Goal: Complete application form: Complete application form

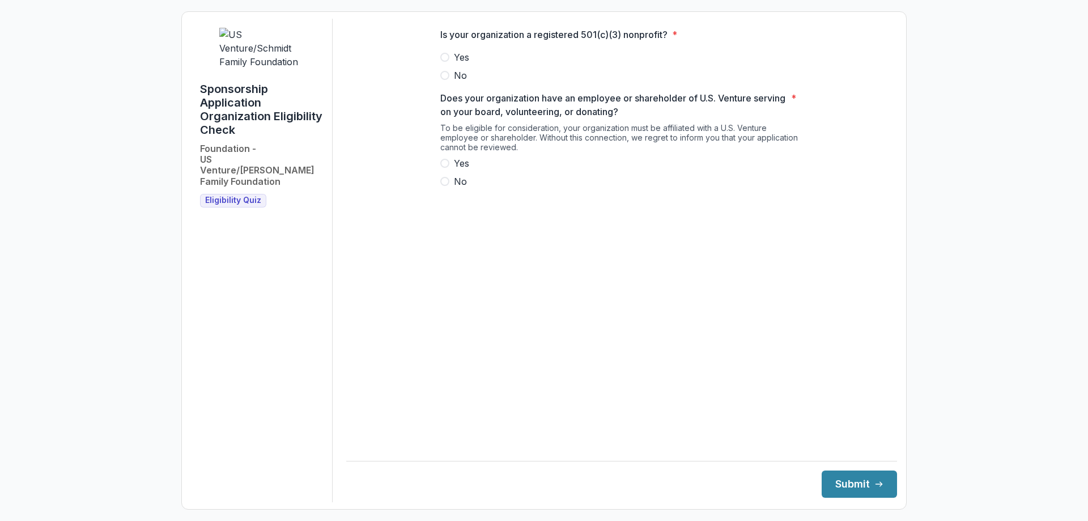
click at [460, 64] on span "Yes" at bounding box center [461, 57] width 15 height 14
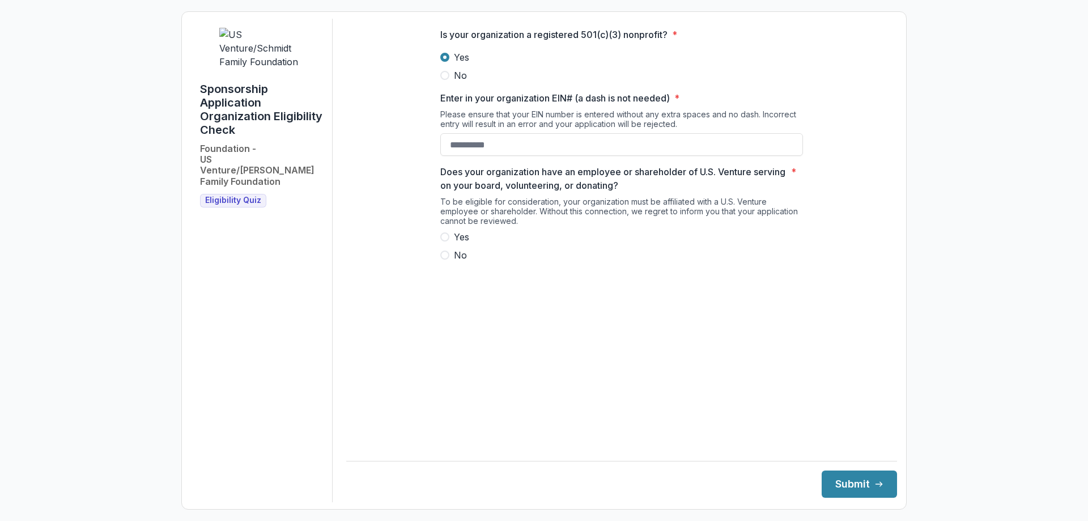
click at [470, 244] on label "Yes" at bounding box center [621, 237] width 363 height 14
click at [490, 166] on div "Is your organization a registered 501(c)(3) nonprofit? * Yes No Enter in your o…" at bounding box center [621, 149] width 363 height 261
click at [492, 152] on input "Enter in your organization EIN# (a dash is not needed) *" at bounding box center [621, 144] width 363 height 23
paste input "**********"
type input "**********"
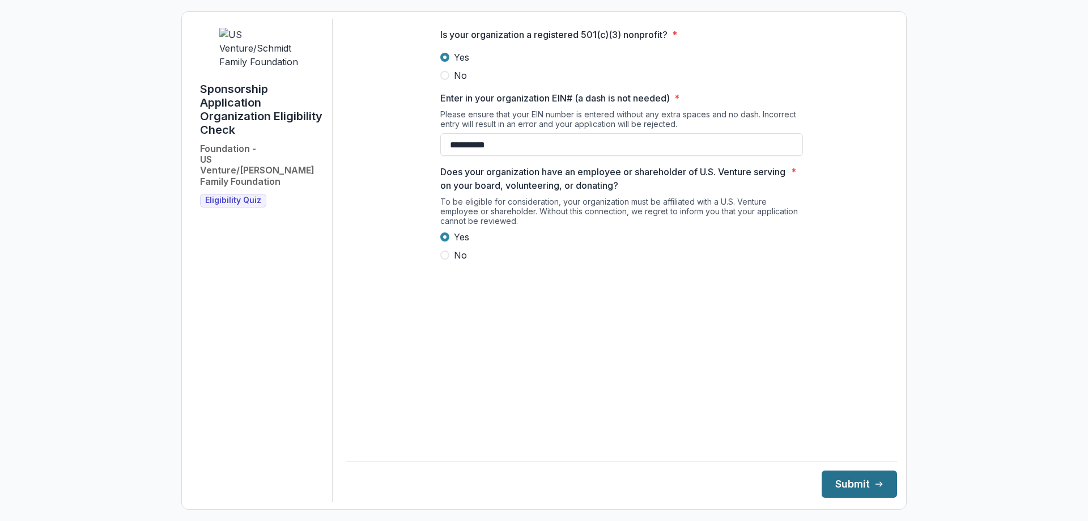
click at [831, 483] on button "Submit" at bounding box center [859, 483] width 75 height 27
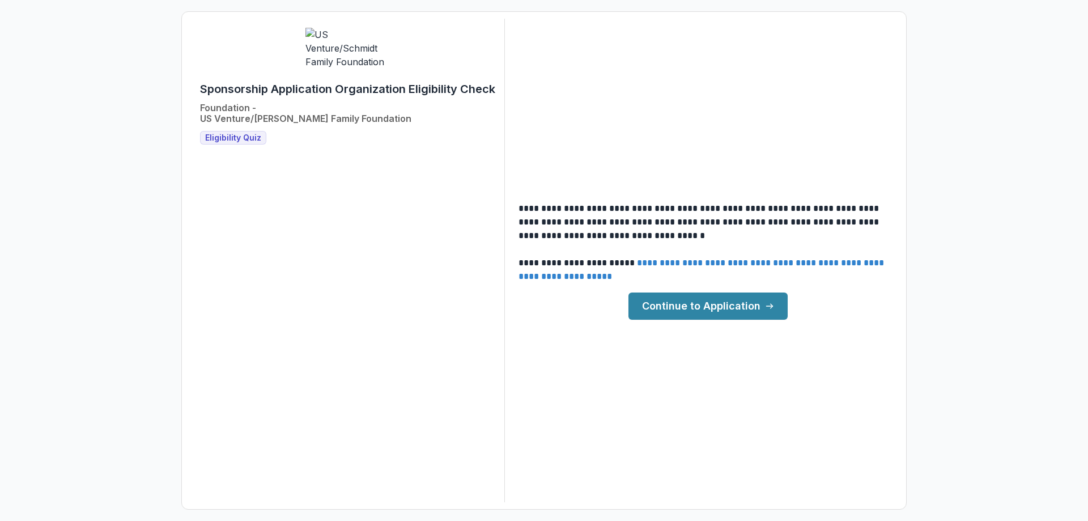
click at [687, 306] on link "Continue to Application" at bounding box center [707, 305] width 159 height 27
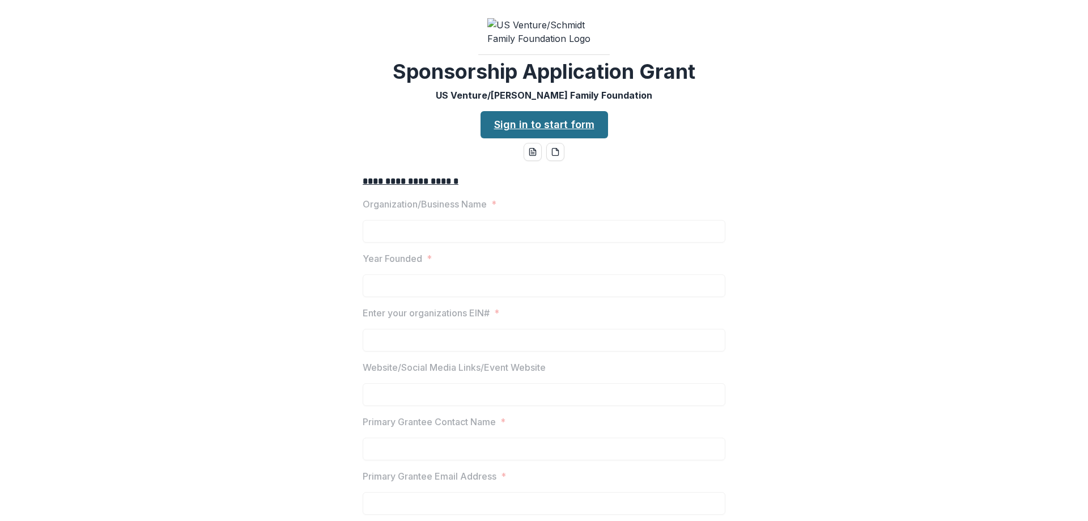
click at [545, 138] on link "Sign in to start form" at bounding box center [544, 124] width 127 height 27
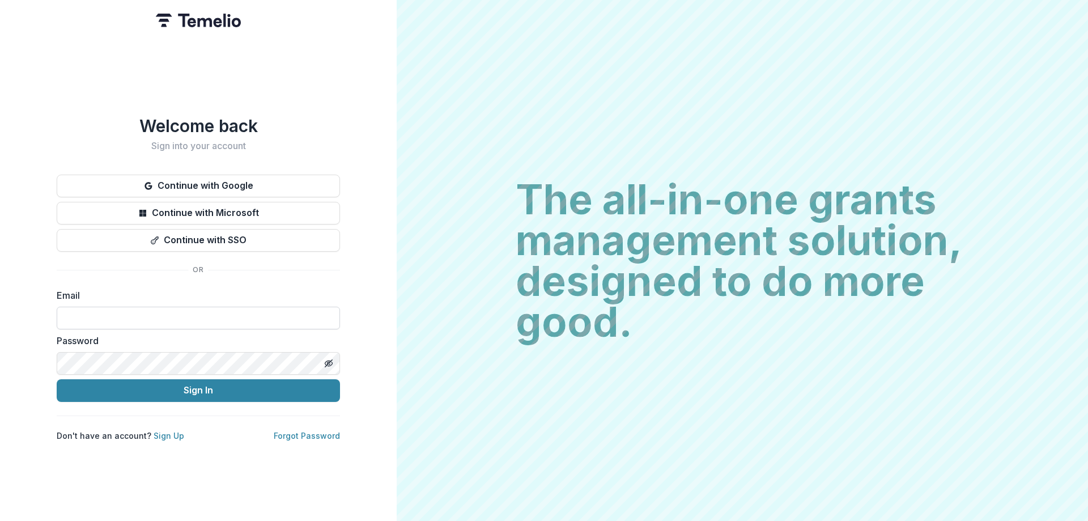
click at [138, 321] on input at bounding box center [198, 318] width 283 height 23
type input "**********"
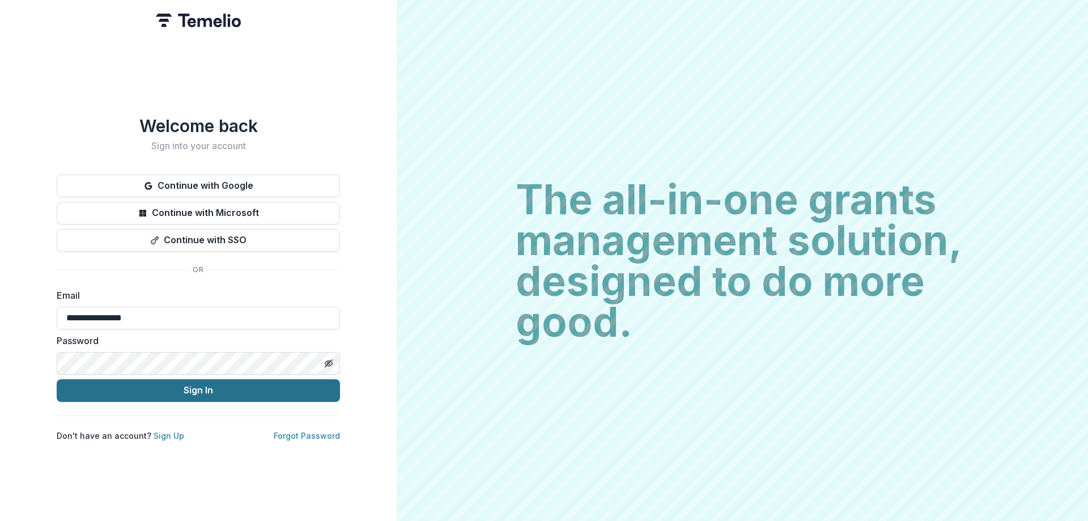
click at [201, 380] on button "Sign In" at bounding box center [198, 390] width 283 height 23
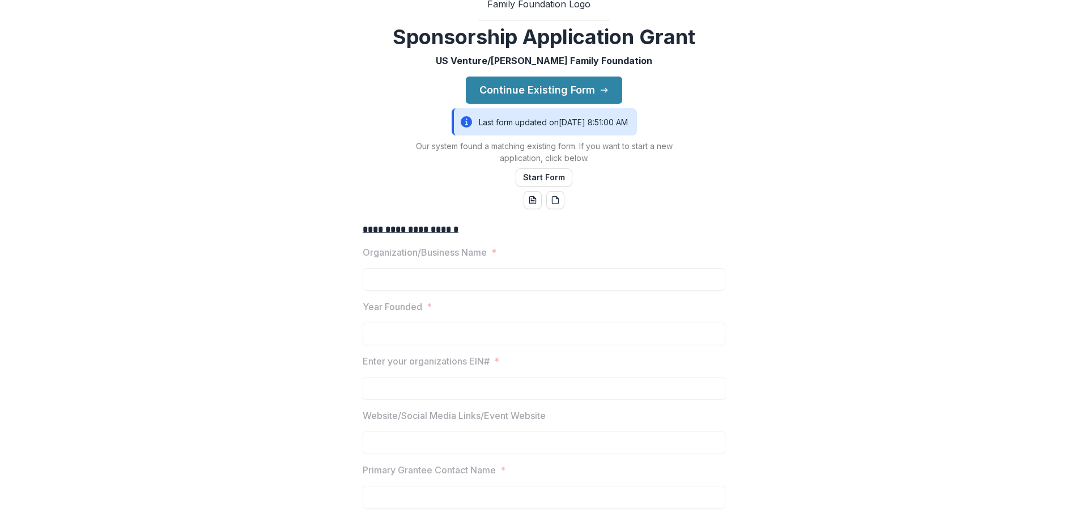
scroll to position [57, 0]
click at [528, 104] on button "Continue Existing Form" at bounding box center [544, 90] width 156 height 27
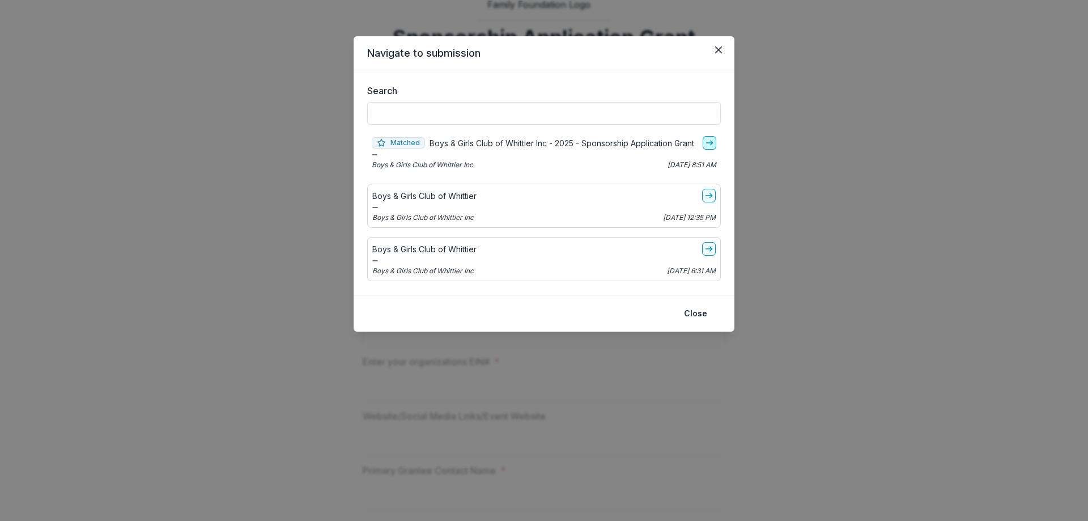
click at [711, 141] on polyline "go-to" at bounding box center [712, 143] width 2 height 5
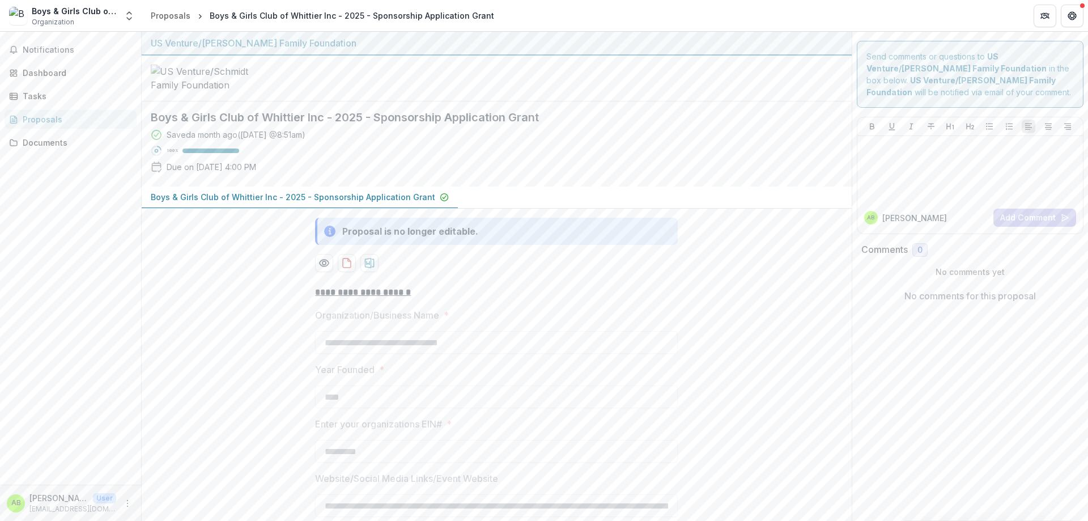
click at [47, 121] on div "Proposals" at bounding box center [75, 119] width 105 height 12
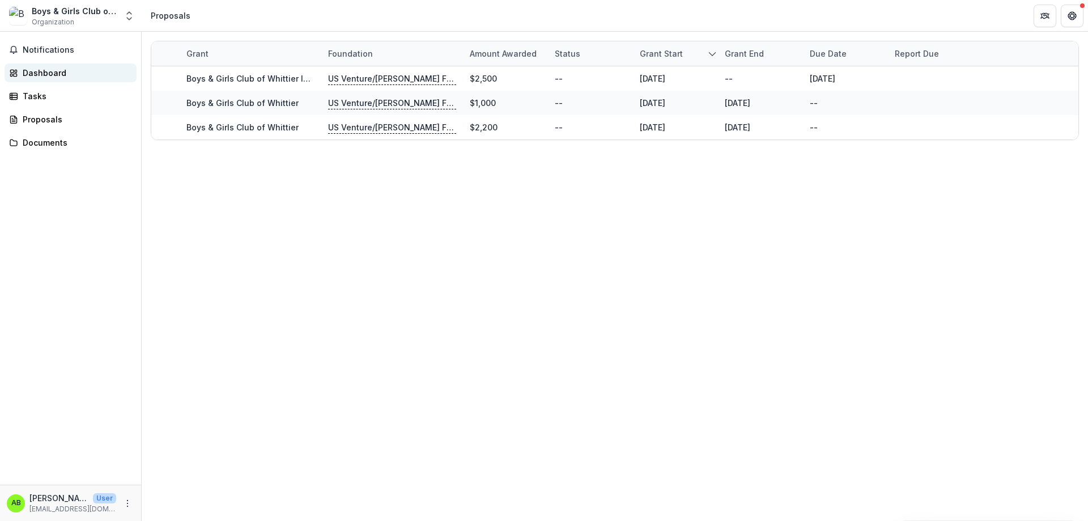
click at [61, 73] on div "Dashboard" at bounding box center [75, 73] width 105 height 12
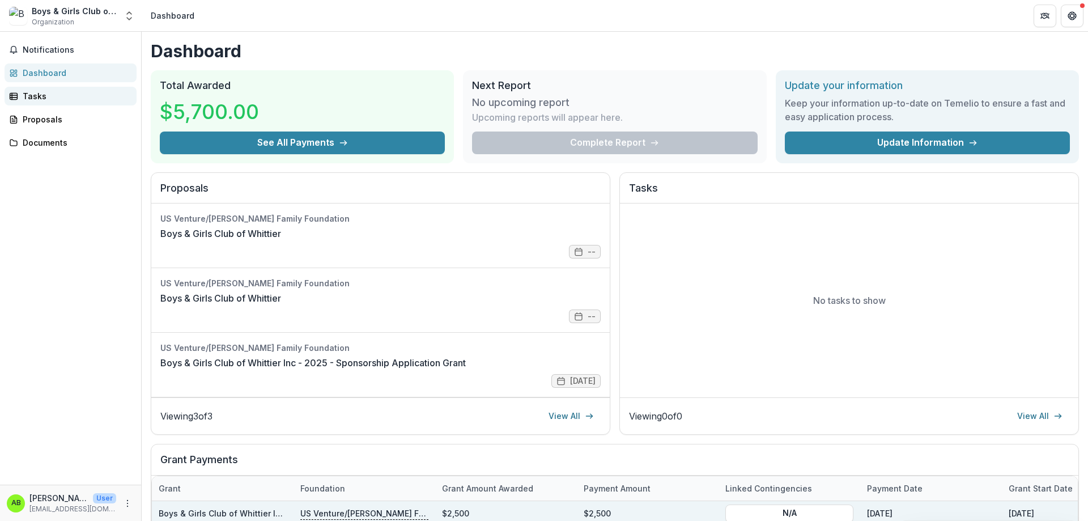
click at [30, 91] on div "Tasks" at bounding box center [75, 96] width 105 height 12
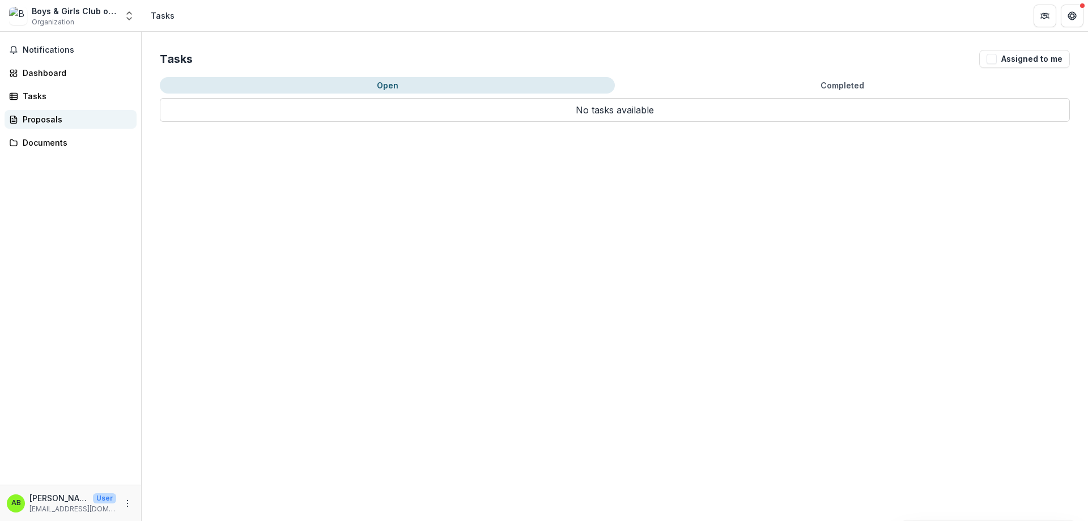
click at [50, 125] on div "Proposals" at bounding box center [75, 119] width 105 height 12
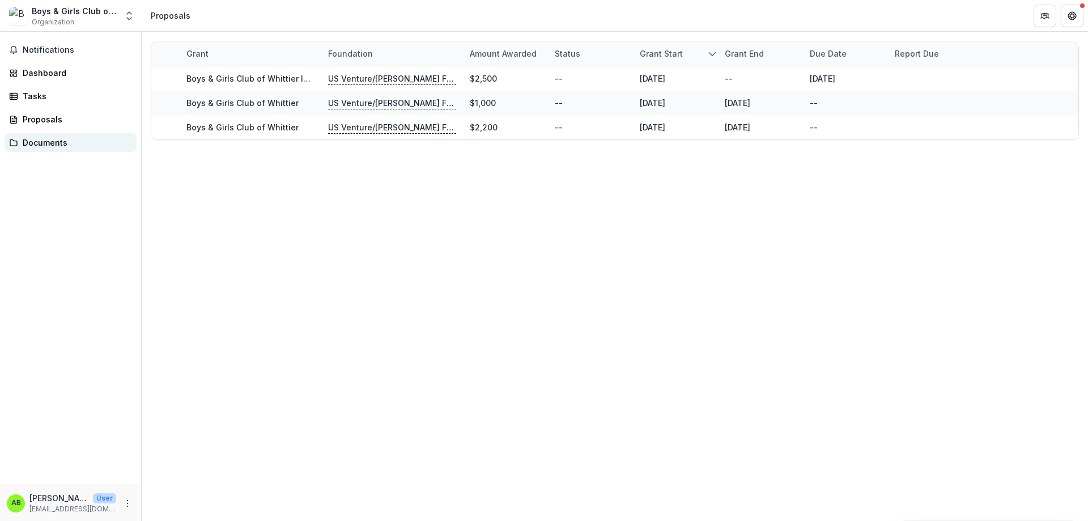
click at [39, 137] on div "Documents" at bounding box center [75, 143] width 105 height 12
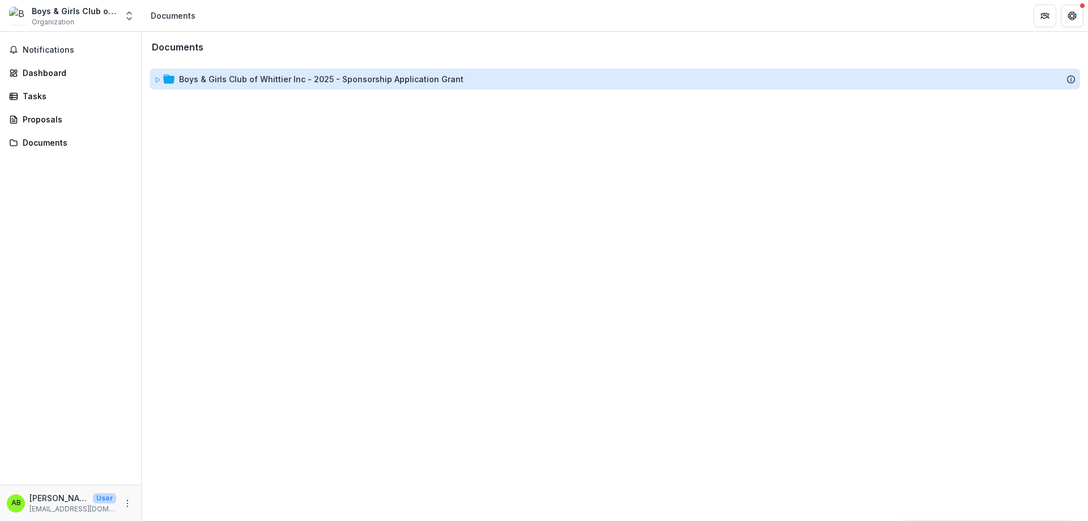
click at [252, 79] on div "Boys & Girls Club of Whittier Inc - 2025 - Sponsorship Application Grant" at bounding box center [321, 79] width 284 height 12
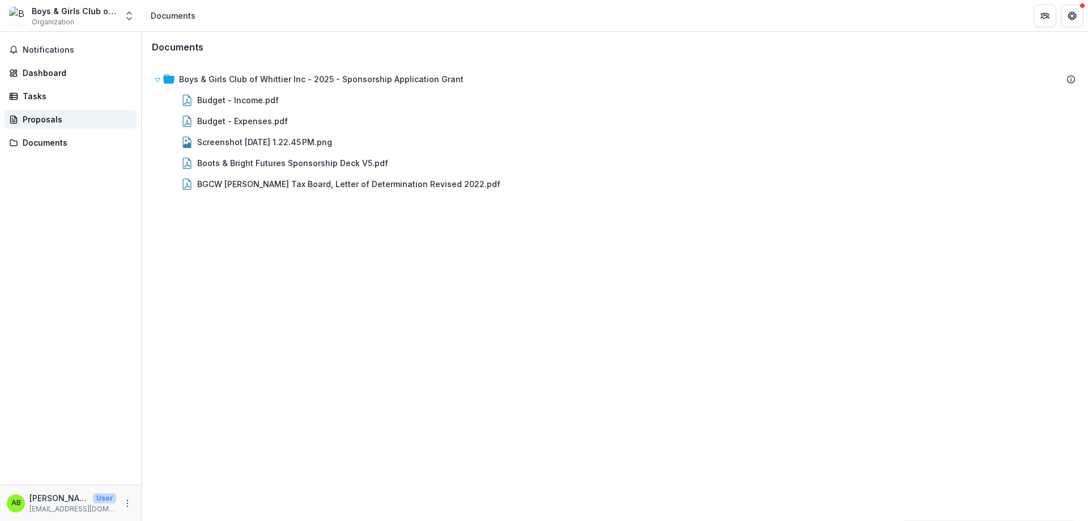
click at [61, 129] on div "Notifications Dashboard Tasks Proposals Documents" at bounding box center [70, 258] width 141 height 453
click at [61, 124] on div "Proposals" at bounding box center [75, 119] width 105 height 12
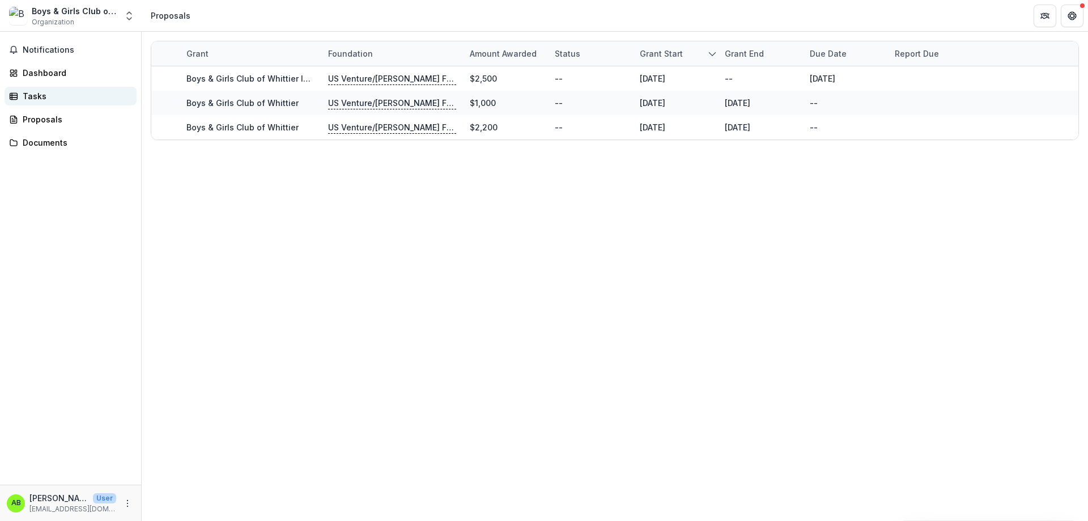
click at [44, 99] on div "Tasks" at bounding box center [75, 96] width 105 height 12
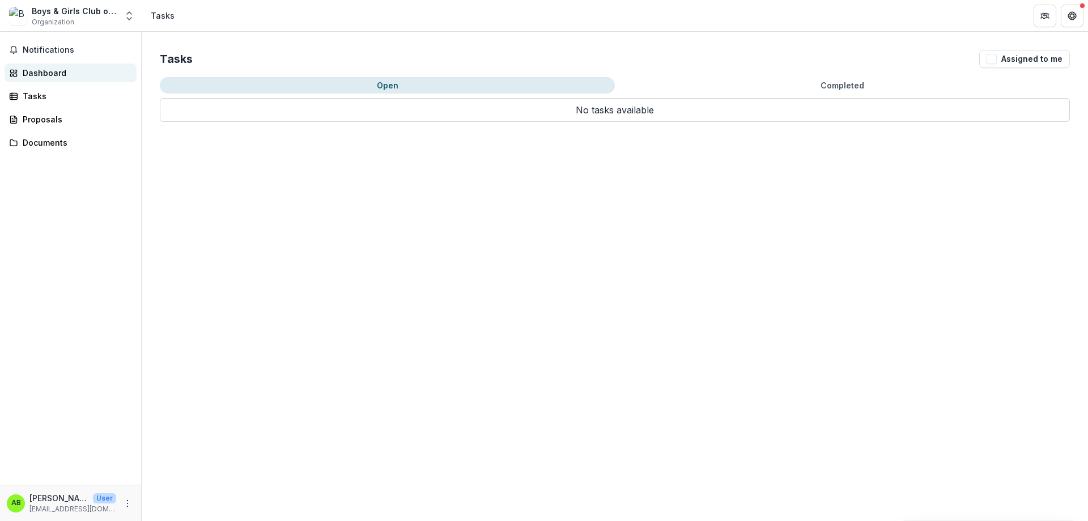
click at [50, 67] on div "Dashboard" at bounding box center [75, 73] width 105 height 12
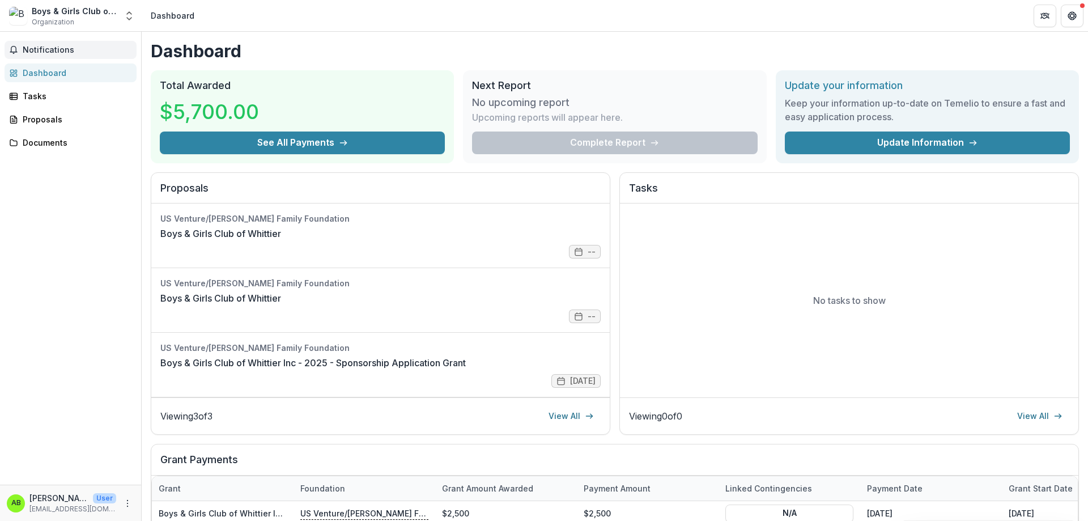
click at [55, 49] on span "Notifications" at bounding box center [77, 50] width 109 height 10
click at [185, 19] on div "Dashboard" at bounding box center [173, 16] width 44 height 12
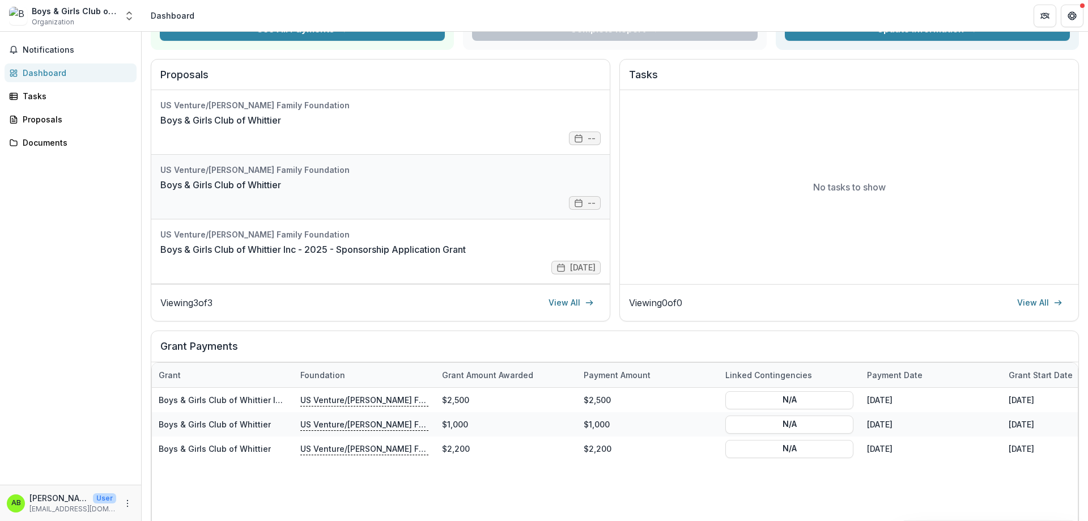
click at [281, 192] on link "Boys & Girls Club of Whittier" at bounding box center [220, 185] width 121 height 14
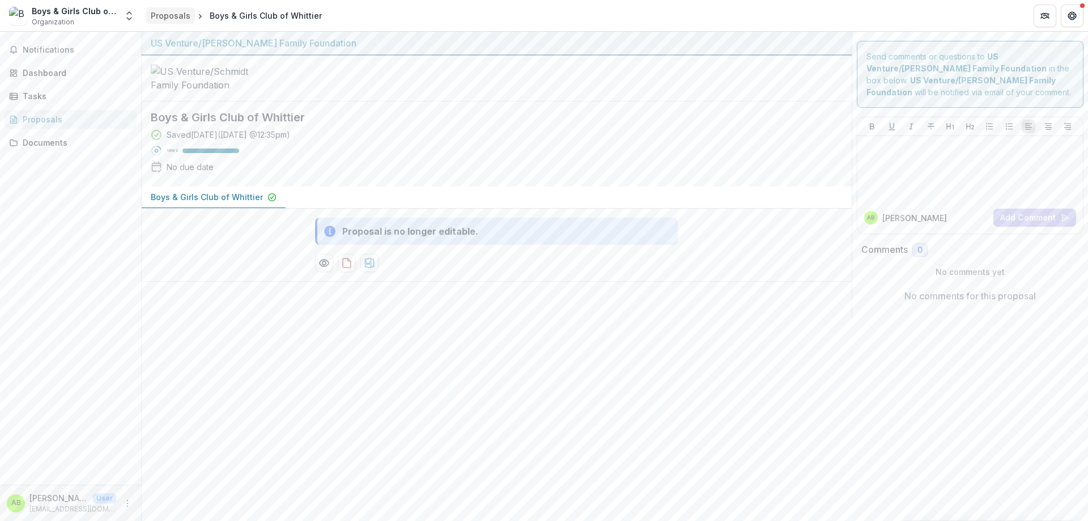
click at [157, 20] on div "Proposals" at bounding box center [171, 16] width 40 height 12
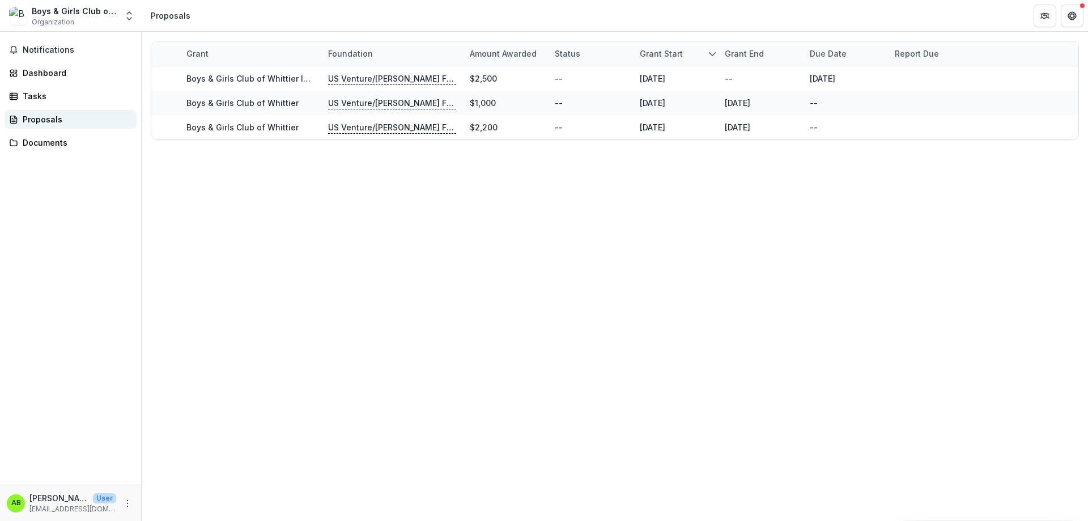
click at [42, 121] on div "Proposals" at bounding box center [75, 119] width 105 height 12
click at [44, 74] on div "Dashboard" at bounding box center [75, 73] width 105 height 12
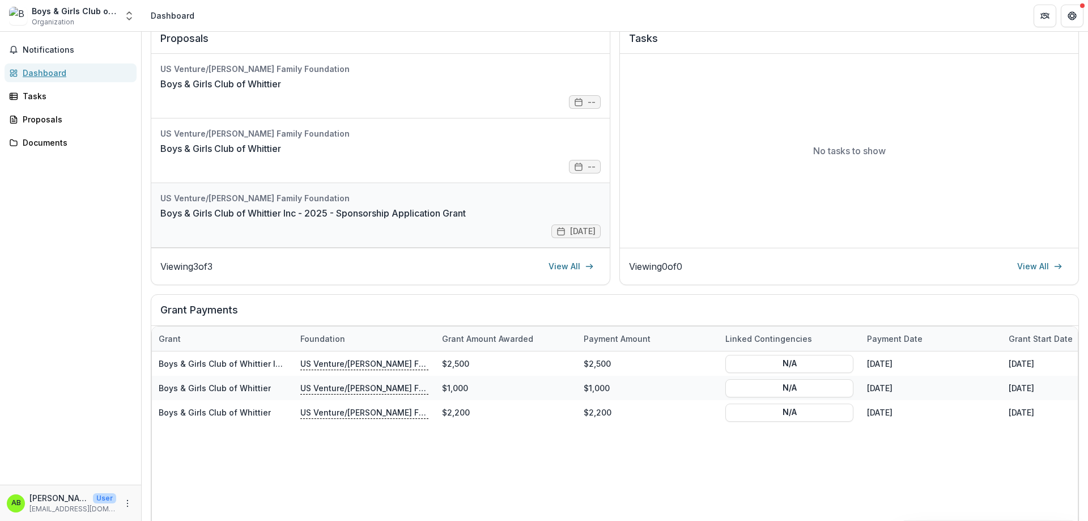
scroll to position [170, 0]
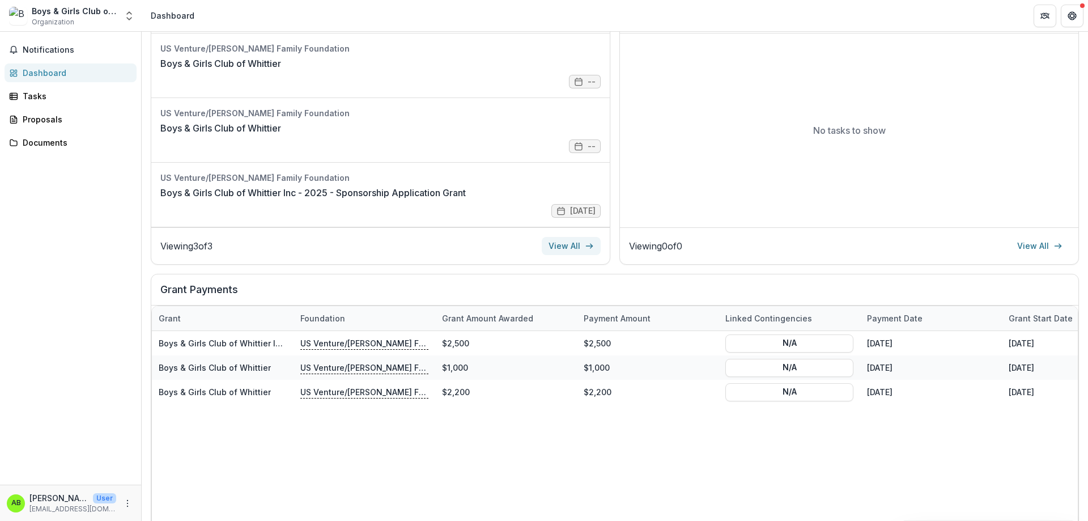
click at [548, 245] on link "View All" at bounding box center [571, 246] width 59 height 18
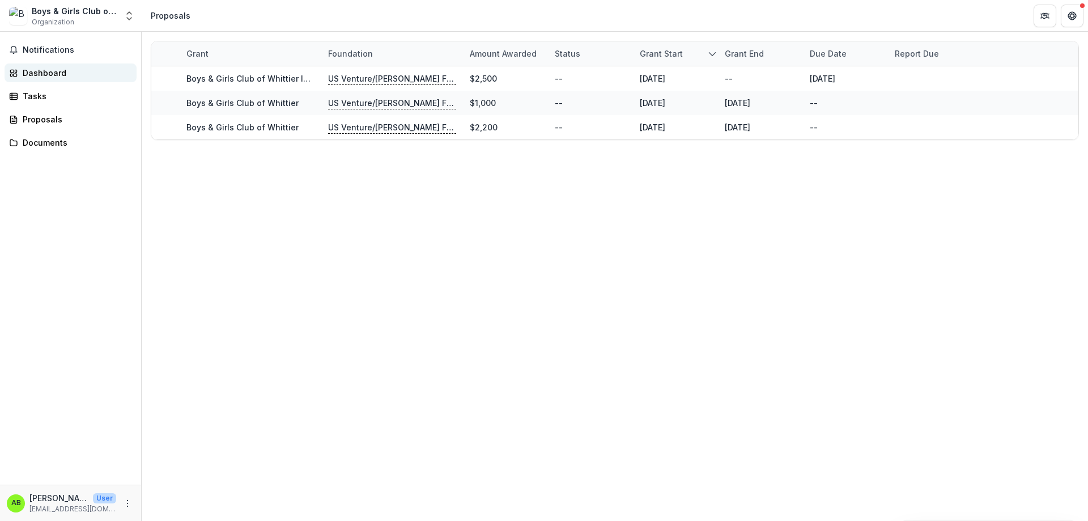
click at [46, 71] on div "Dashboard" at bounding box center [75, 73] width 105 height 12
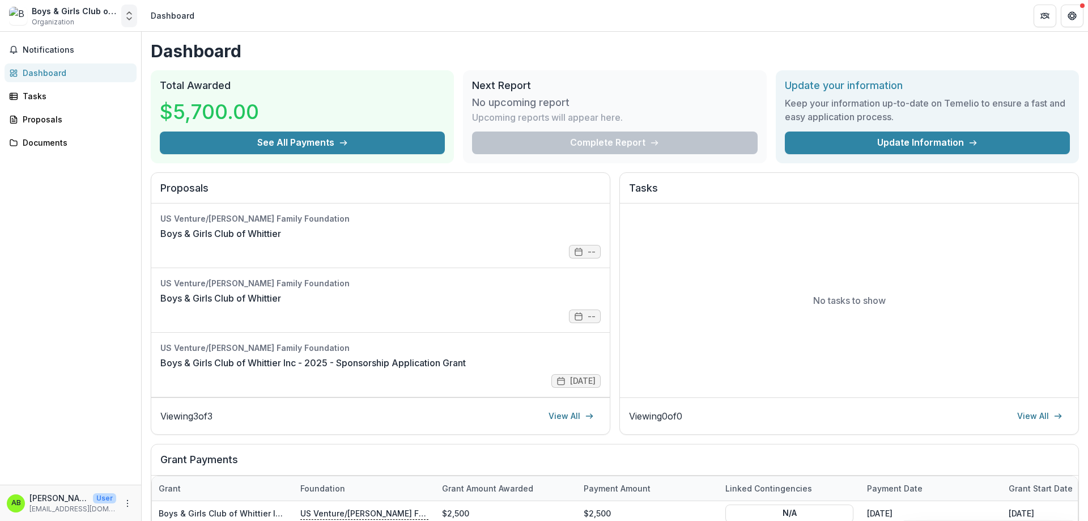
click at [127, 18] on polyline "Open entity switcher" at bounding box center [129, 19] width 5 height 2
click at [302, 42] on h1 "Dashboard" at bounding box center [615, 51] width 928 height 20
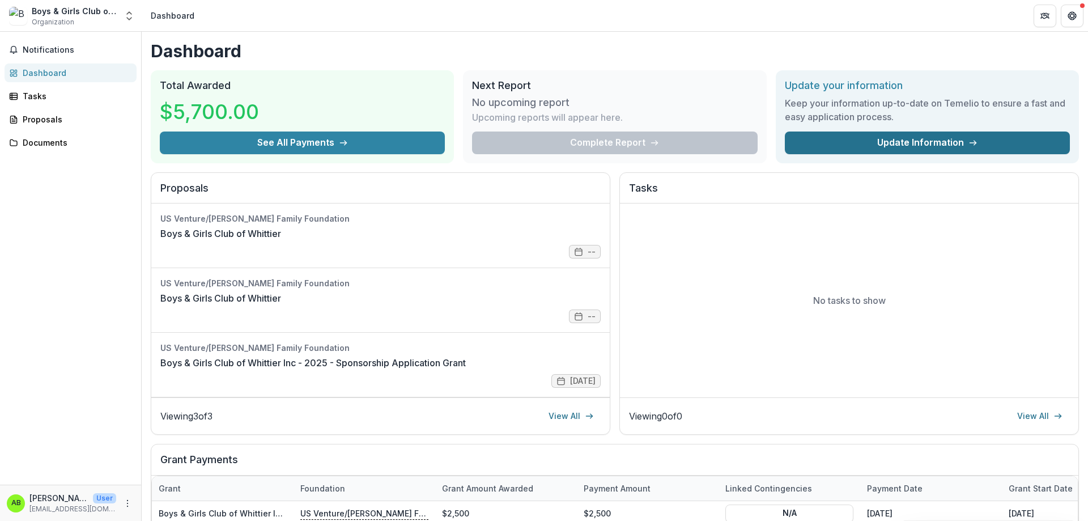
click at [890, 143] on link "Update Information" at bounding box center [927, 142] width 285 height 23
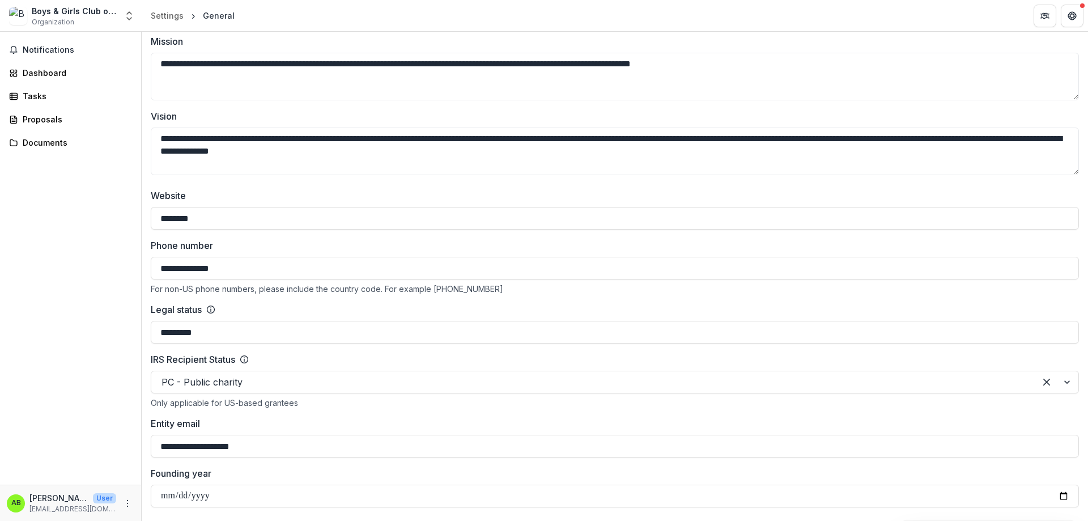
scroll to position [283, 0]
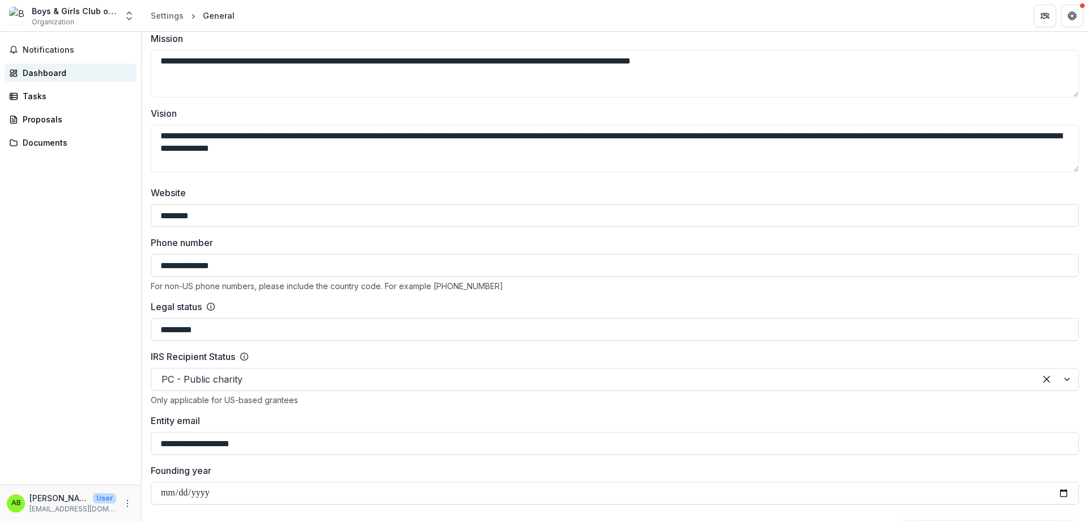
click at [48, 75] on div "Dashboard" at bounding box center [75, 73] width 105 height 12
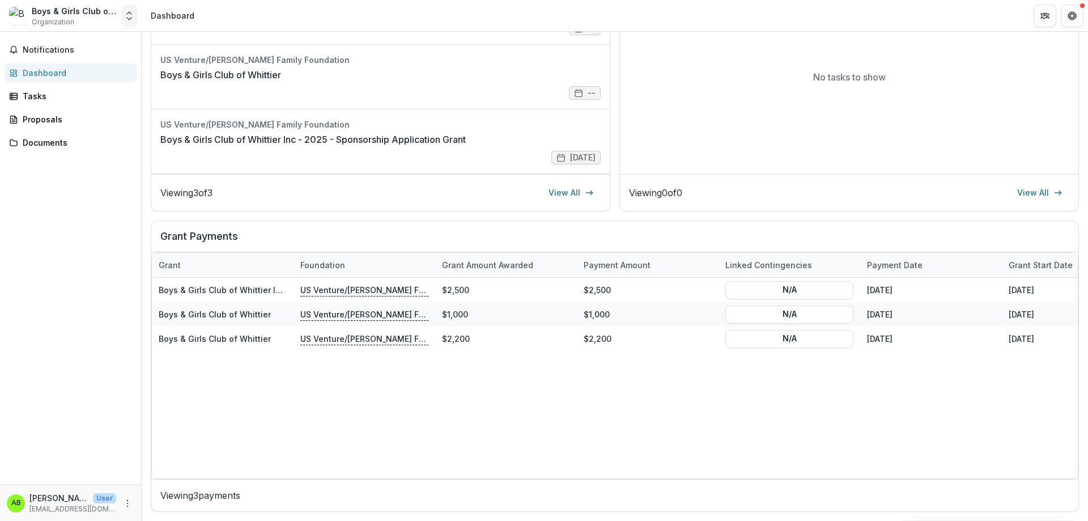
click at [129, 19] on polyline "Open entity switcher" at bounding box center [129, 19] width 5 height 2
click at [180, 15] on div "Dashboard" at bounding box center [173, 16] width 44 height 12
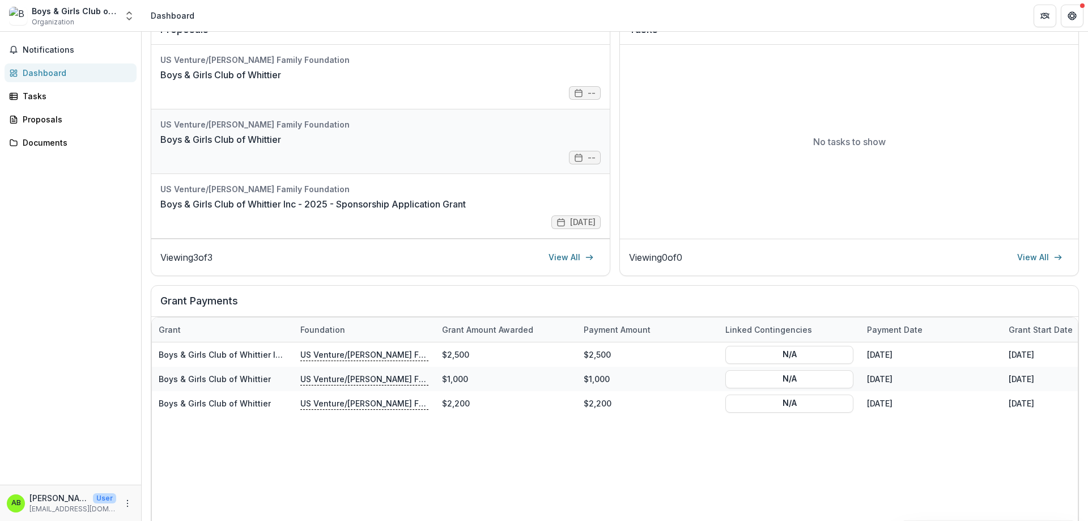
scroll to position [170, 0]
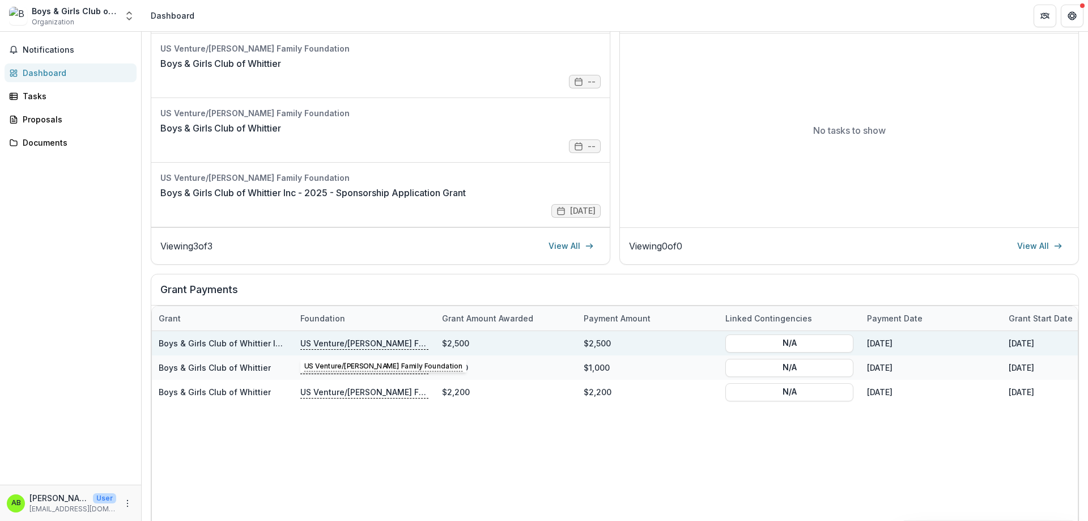
click at [347, 336] on div "US Venture/[PERSON_NAME] Family Foundation" at bounding box center [364, 343] width 128 height 24
click at [346, 343] on p "US Venture/[PERSON_NAME] Family Foundation" at bounding box center [364, 343] width 128 height 12
click at [182, 341] on link "Boys & Girls Club of Whittier Inc - 2025 - Sponsorship Application Grant" at bounding box center [301, 343] width 284 height 10
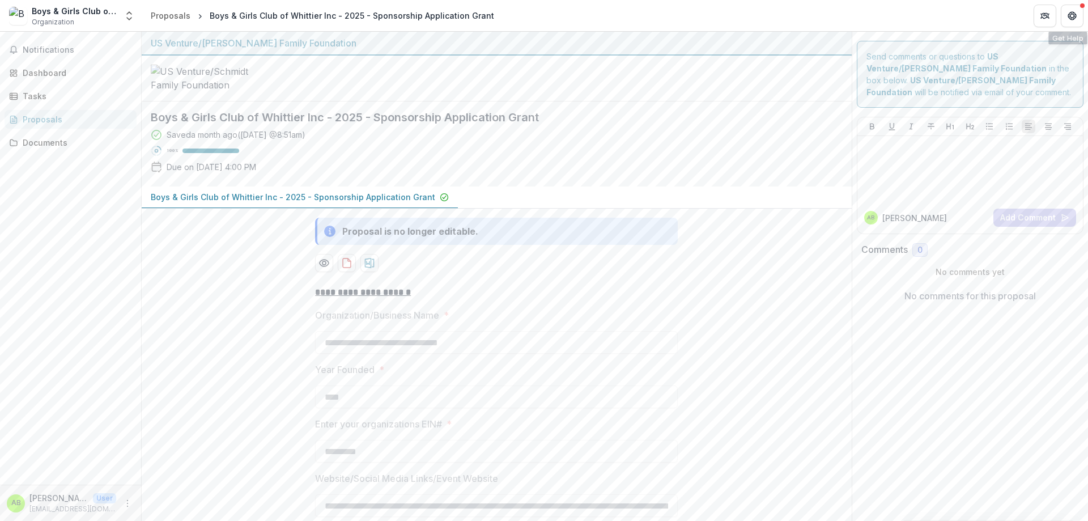
click at [1087, 15] on header "Proposals Boys & Girls Club of Whittier Inc - 2025 - Sponsorship Application Gr…" at bounding box center [615, 15] width 946 height 31
click at [1083, 12] on button "Get Help" at bounding box center [1072, 16] width 23 height 23
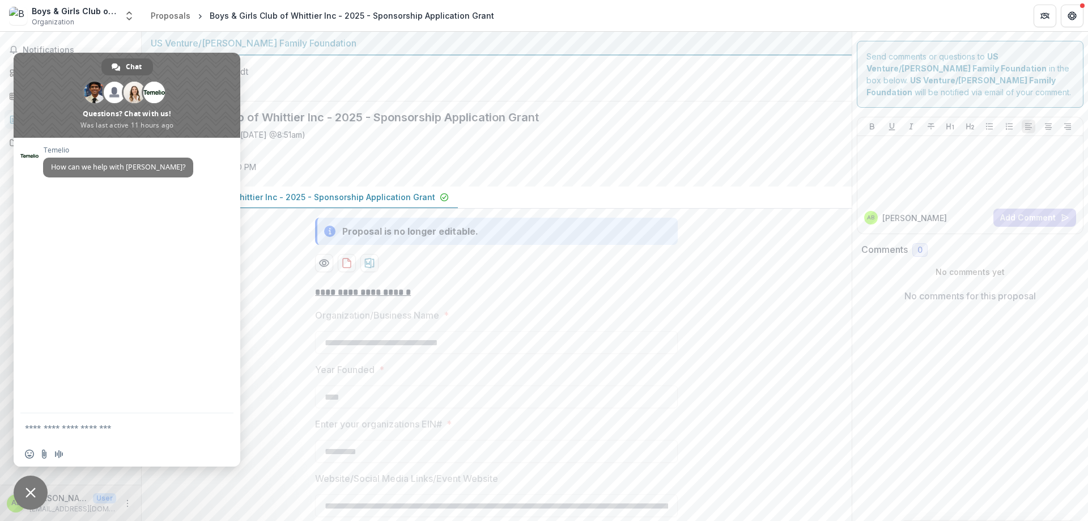
click at [461, 35] on div "US Venture/[PERSON_NAME] Family Foundation" at bounding box center [497, 44] width 710 height 24
click at [33, 490] on span "Close chat" at bounding box center [30, 492] width 10 height 10
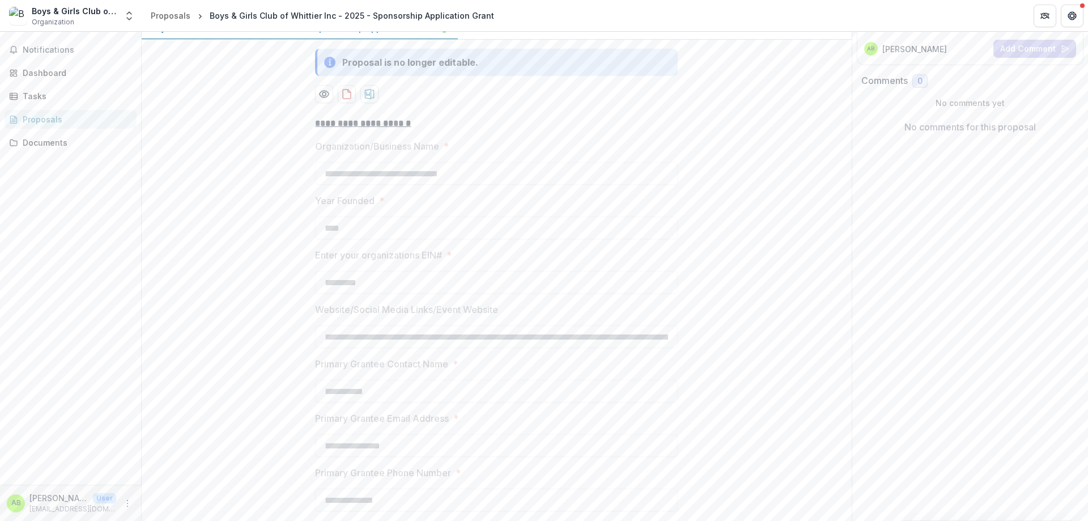
scroll to position [170, 0]
click at [59, 69] on div "Dashboard" at bounding box center [75, 73] width 105 height 12
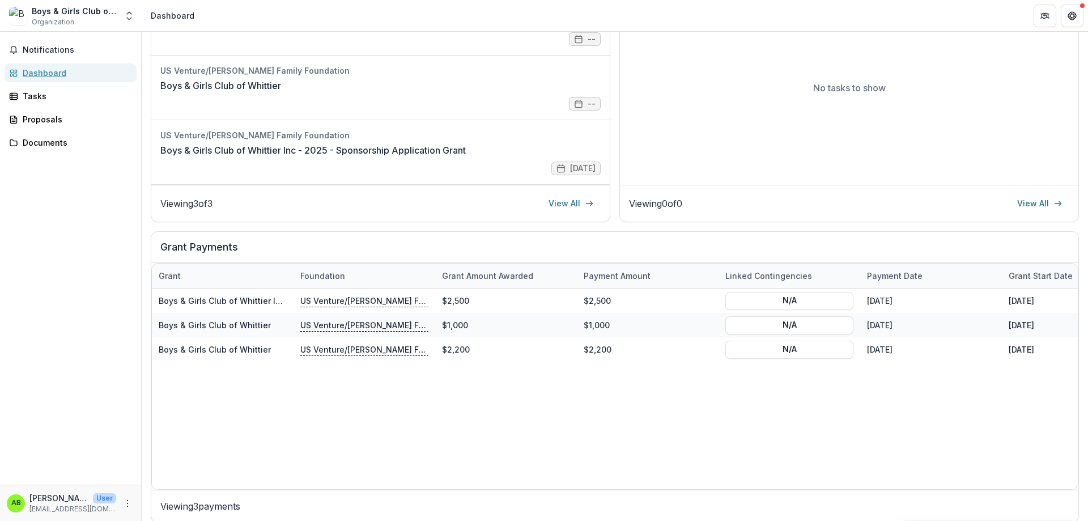
scroll to position [223, 0]
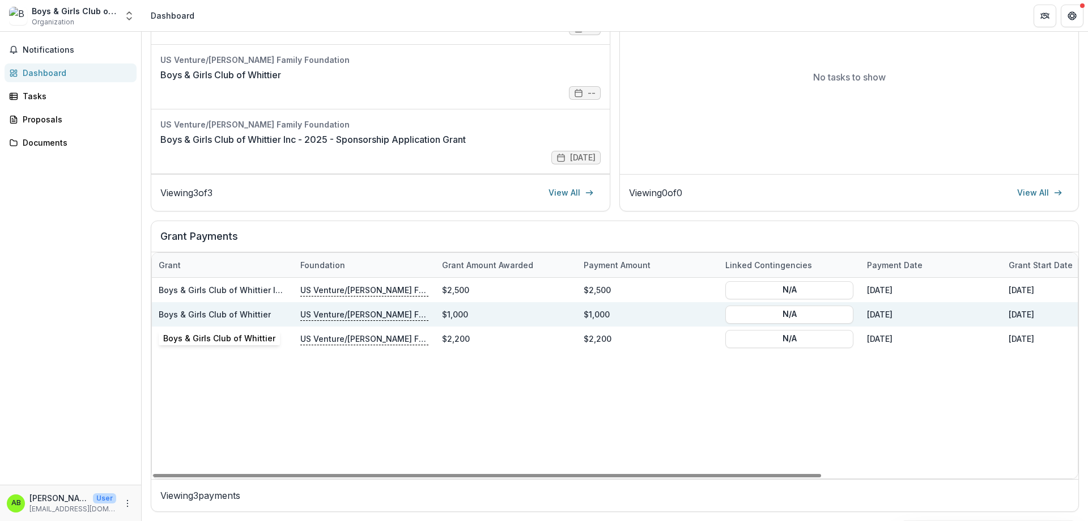
click at [245, 316] on link "Boys & Girls Club of Whittier" at bounding box center [215, 314] width 112 height 10
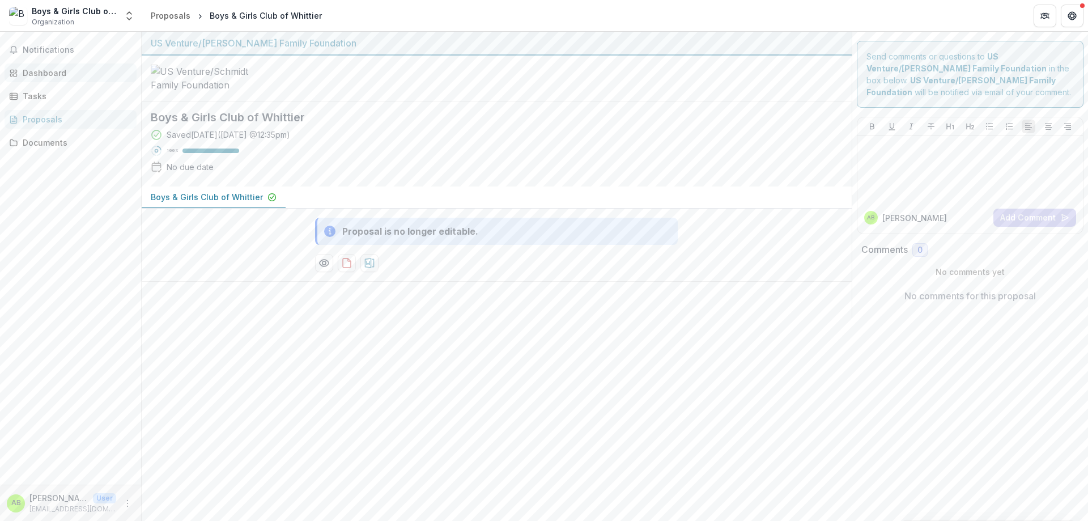
click at [74, 67] on div "Dashboard" at bounding box center [75, 73] width 105 height 12
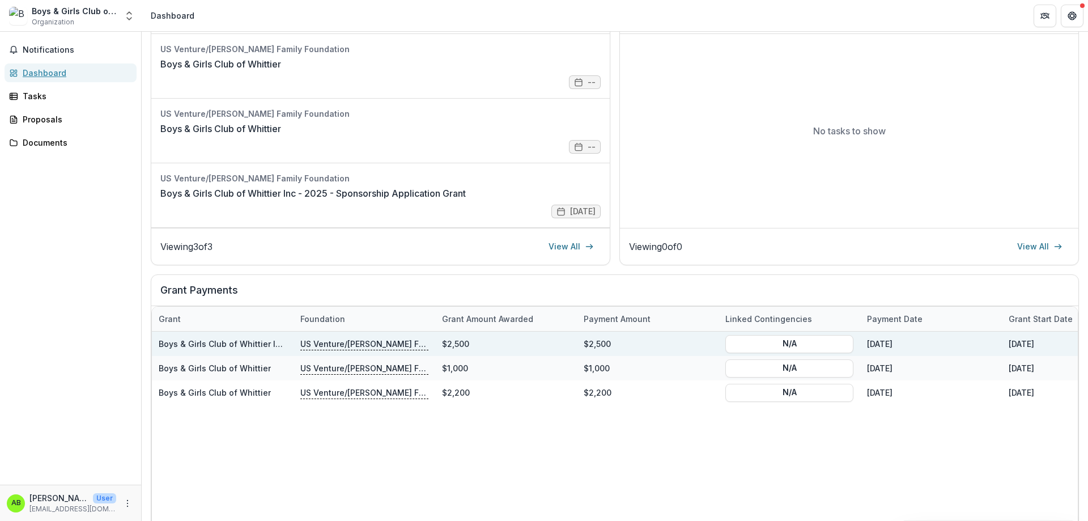
scroll to position [170, 0]
click at [244, 345] on link "Boys & Girls Club of Whittier Inc - 2025 - Sponsorship Application Grant" at bounding box center [301, 343] width 284 height 10
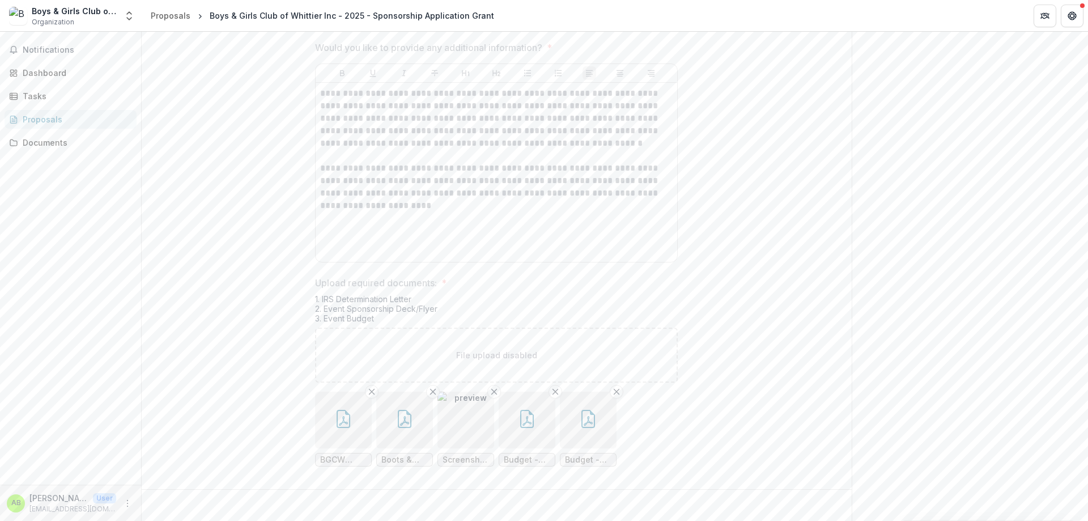
scroll to position [4153, 0]
